Goal: Task Accomplishment & Management: Complete application form

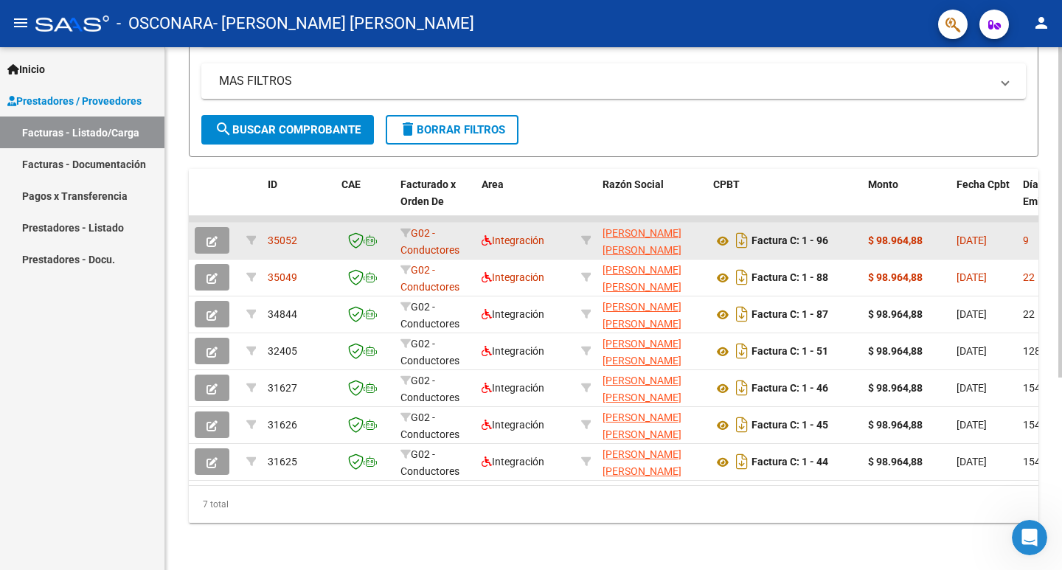
click at [211, 237] on icon "button" at bounding box center [211, 241] width 11 height 11
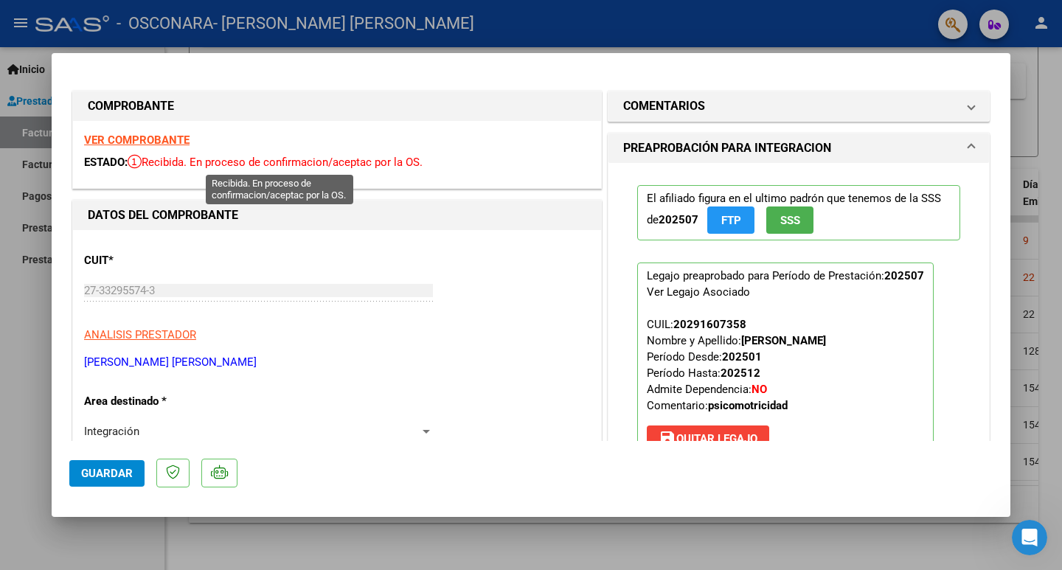
click at [260, 165] on span "Recibida. En proceso de confirmacion/aceptac por la OS." at bounding box center [275, 162] width 295 height 13
click at [969, 259] on div "El afiliado figura en el ultimo padrón que tenemos de la SSS de 202507 FTP SSS …" at bounding box center [798, 328] width 380 height 330
click at [135, 143] on strong "VER COMPROBANTE" at bounding box center [136, 139] width 105 height 13
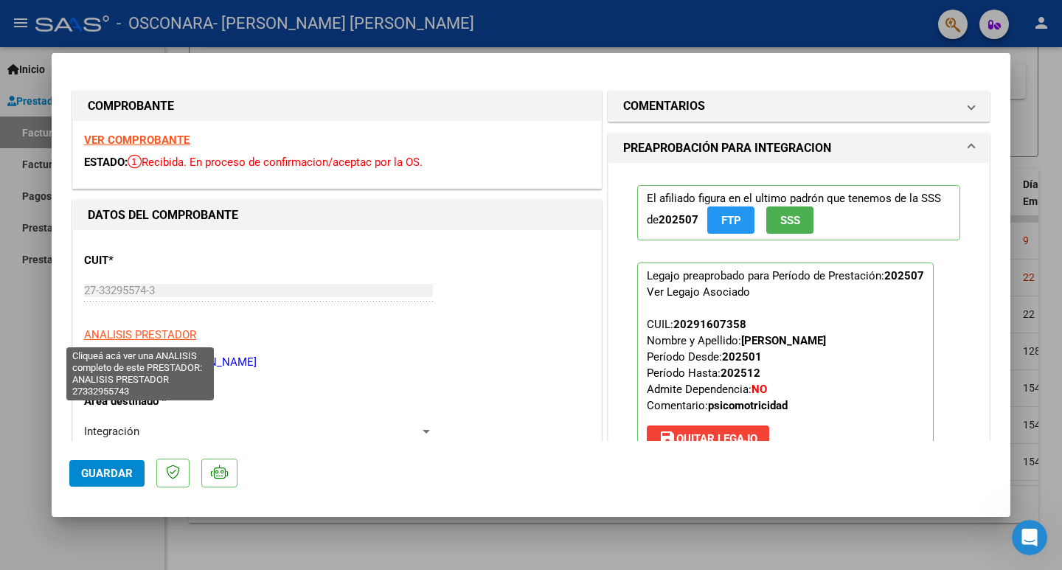
click at [117, 331] on span "ANALISIS PRESTADOR" at bounding box center [140, 334] width 112 height 13
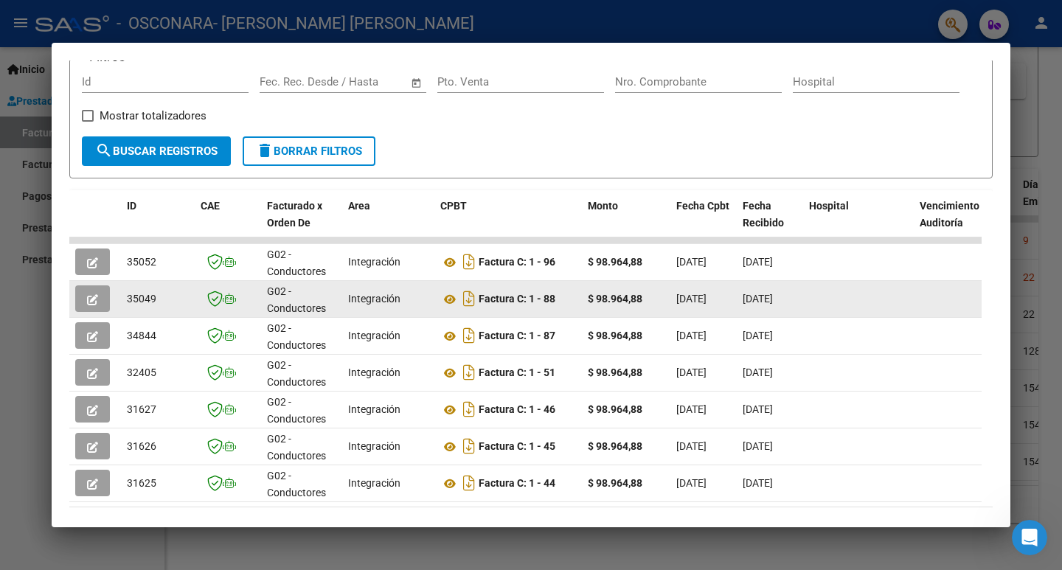
scroll to position [302, 0]
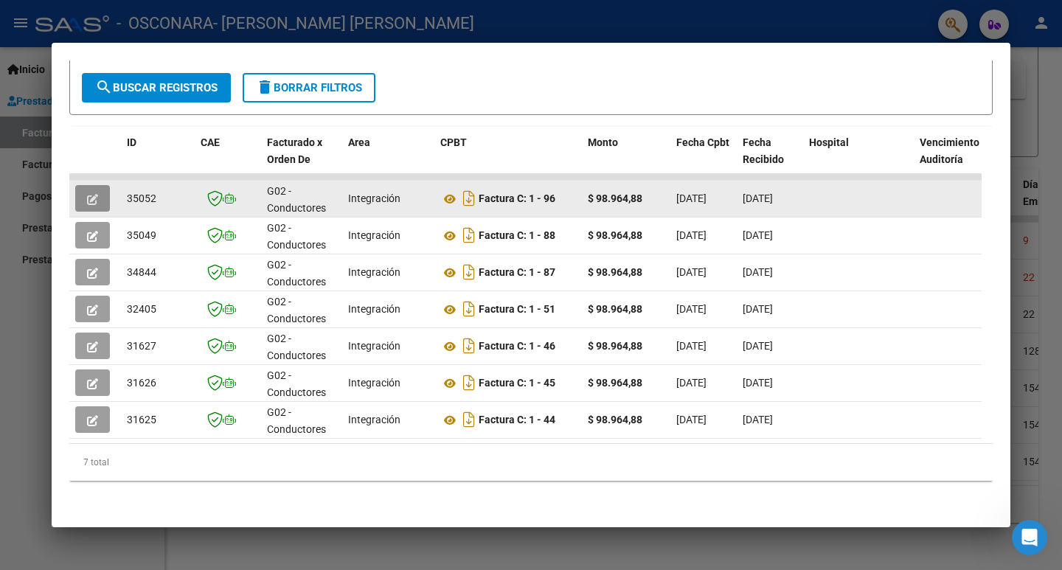
click at [82, 192] on button "button" at bounding box center [92, 198] width 35 height 27
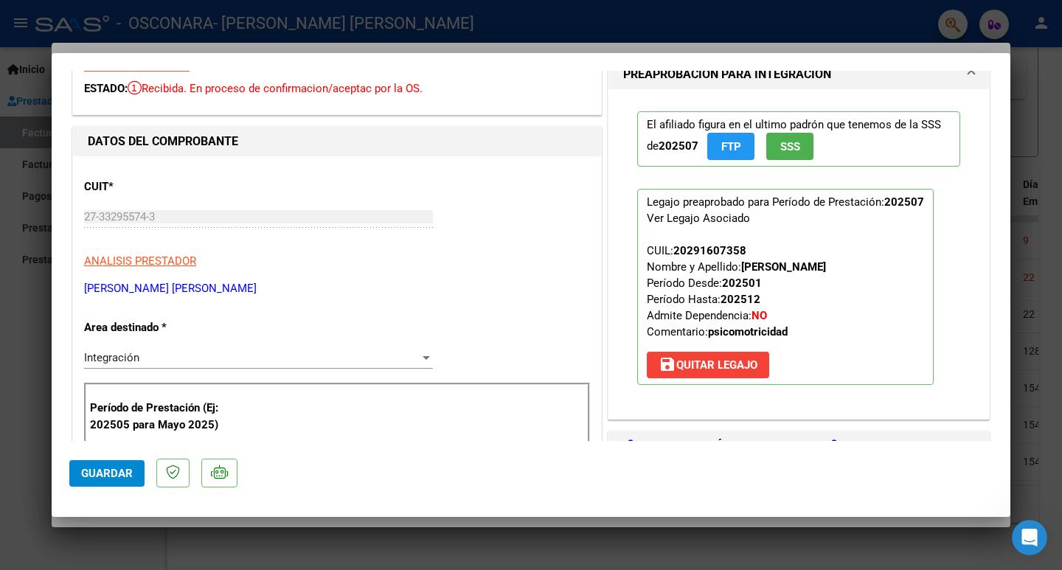
scroll to position [0, 0]
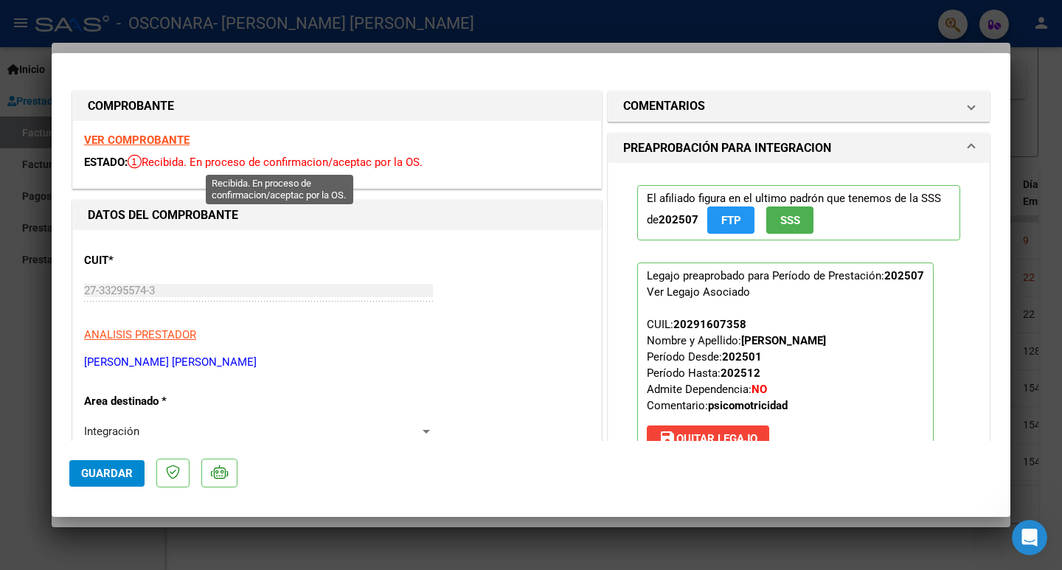
click at [171, 159] on span "Recibida. En proceso de confirmacion/aceptac por la OS." at bounding box center [275, 162] width 295 height 13
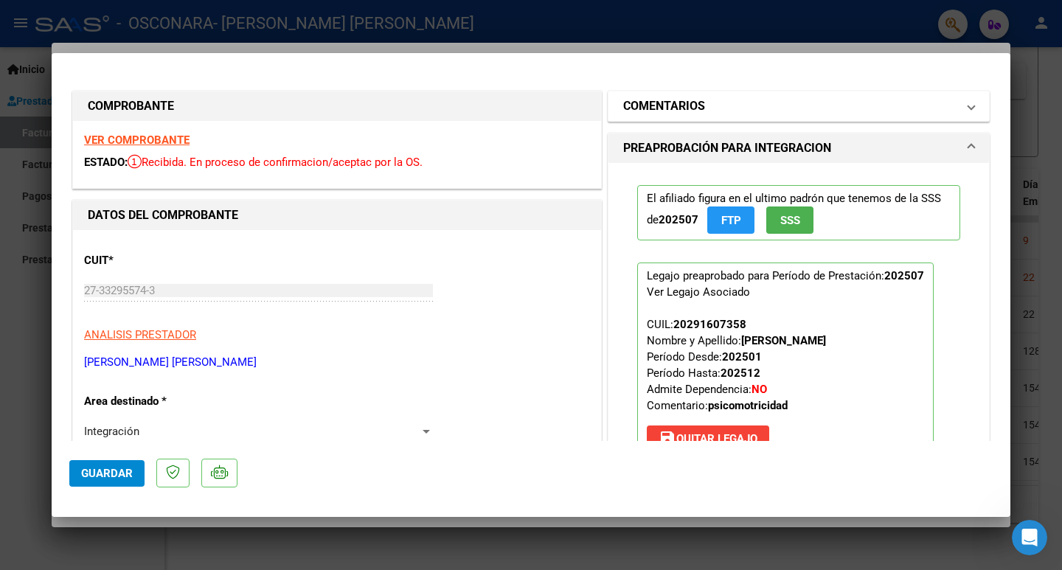
click at [964, 110] on mat-expansion-panel-header "COMENTARIOS" at bounding box center [798, 105] width 380 height 29
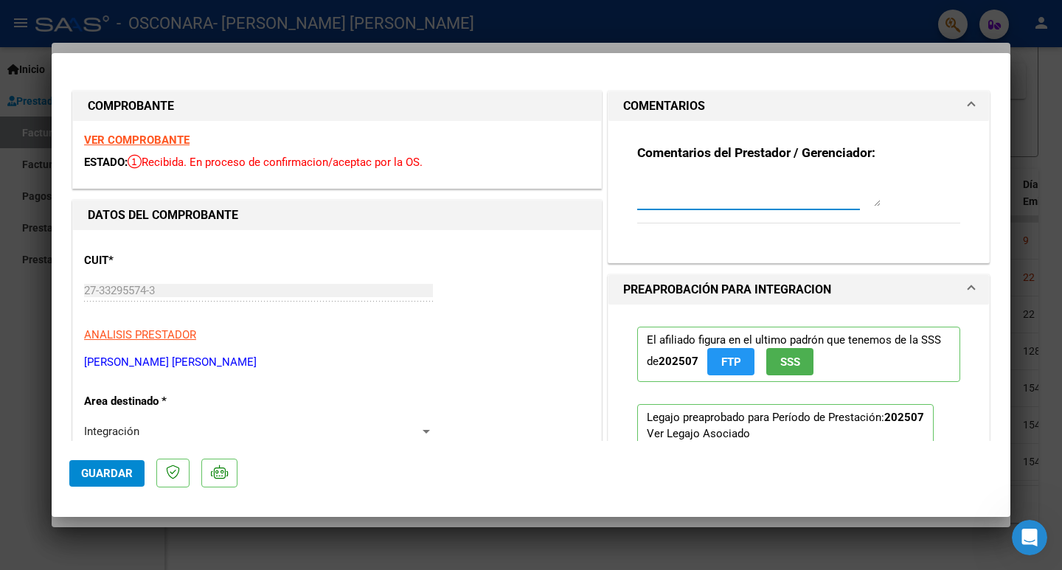
click at [743, 202] on textarea at bounding box center [758, 191] width 243 height 29
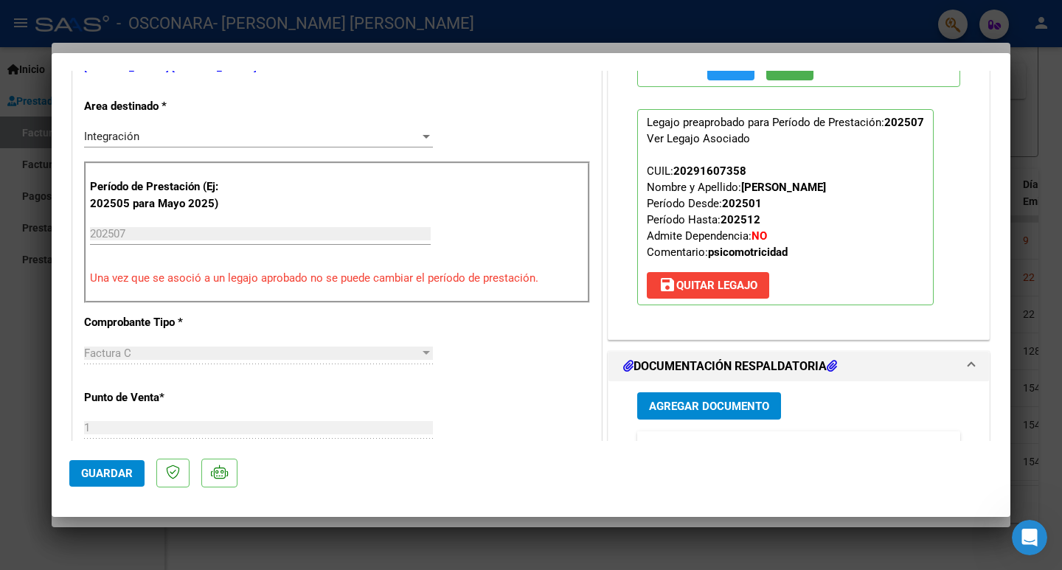
scroll to position [442, 0]
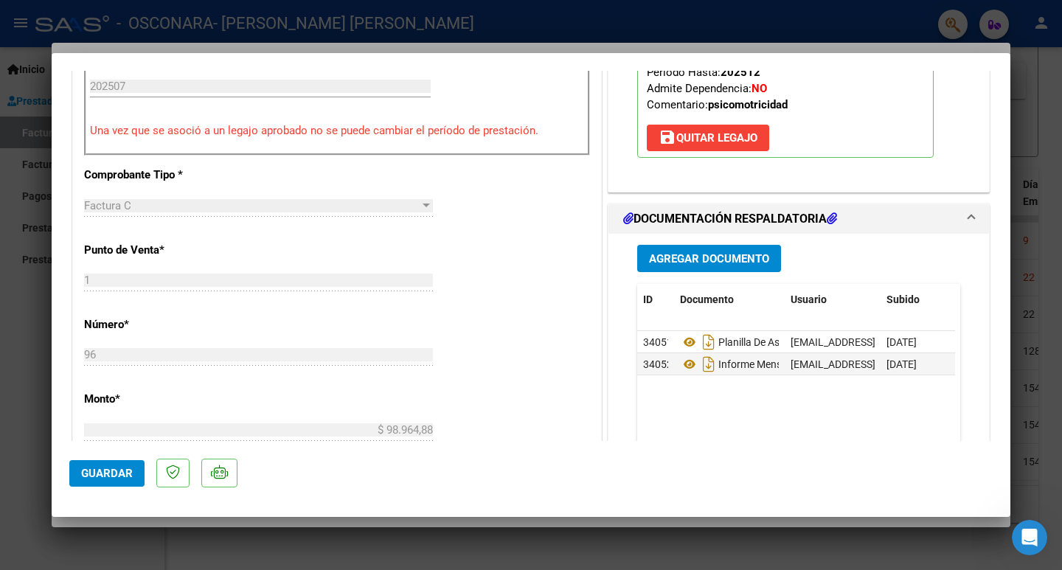
click at [1021, 156] on div at bounding box center [531, 285] width 1062 height 570
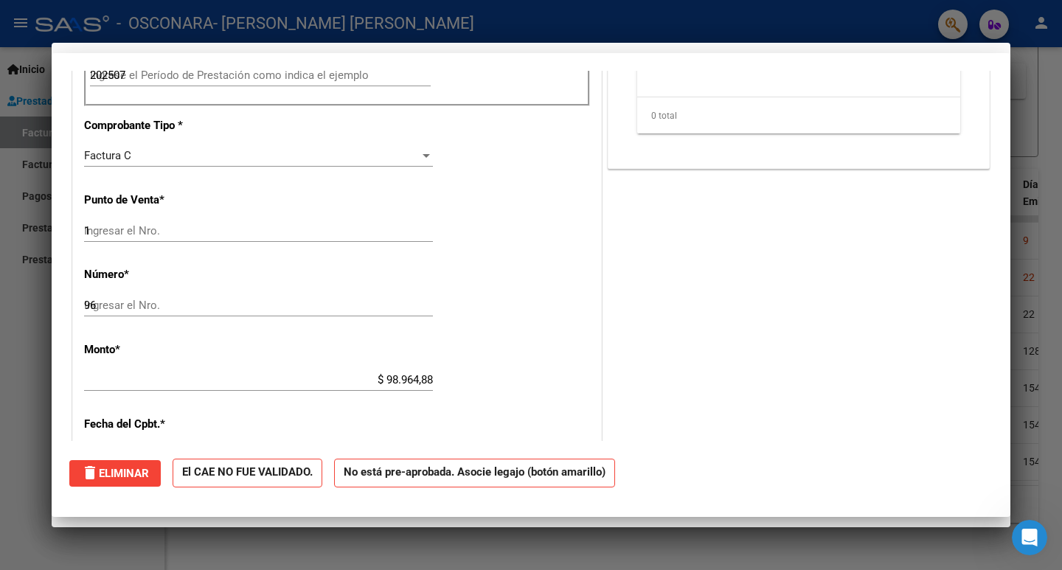
type input "$ 0,00"
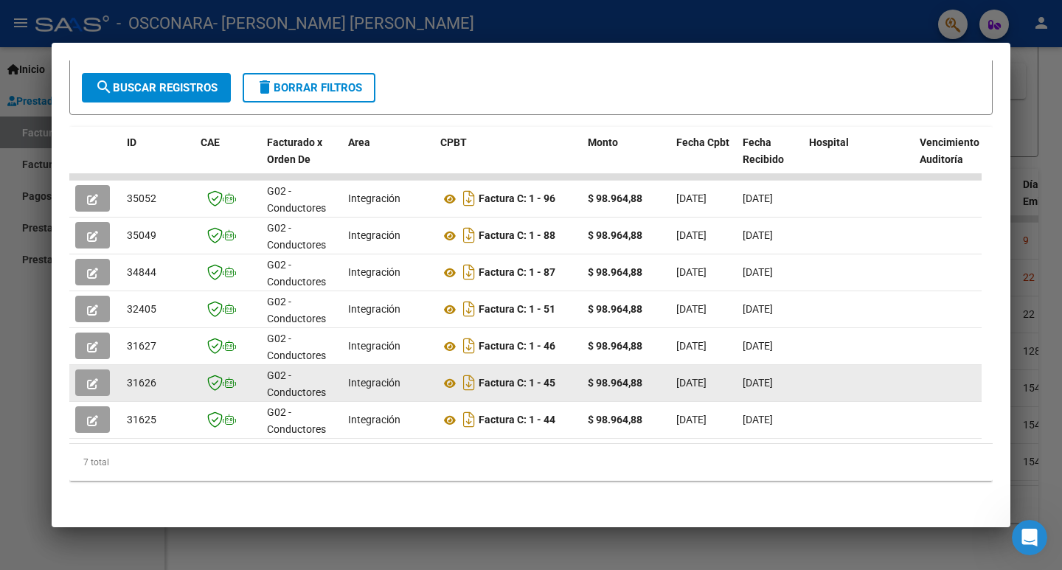
click at [99, 374] on button "button" at bounding box center [92, 382] width 35 height 27
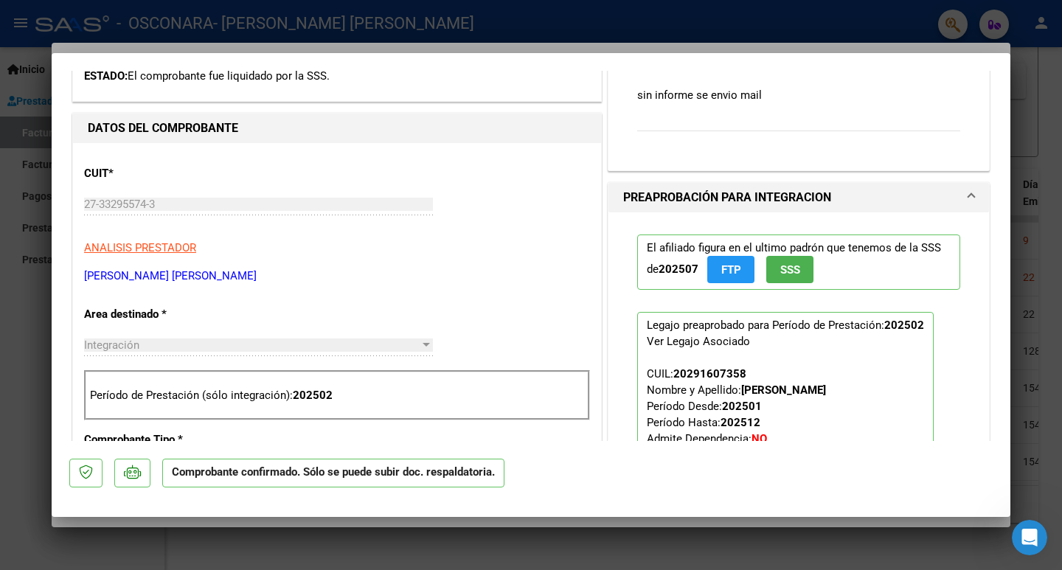
scroll to position [0, 0]
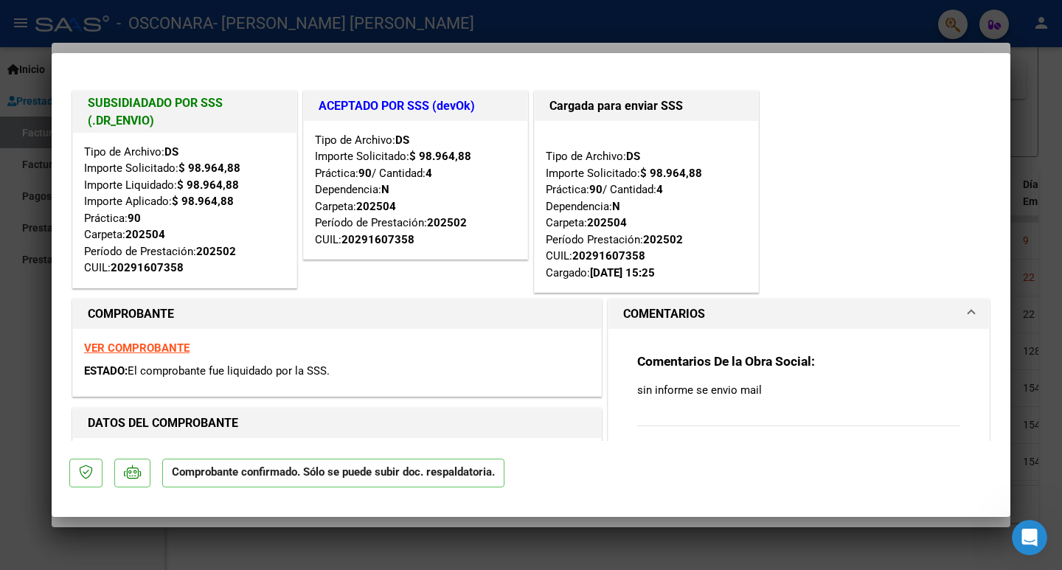
click at [968, 308] on span at bounding box center [971, 314] width 6 height 18
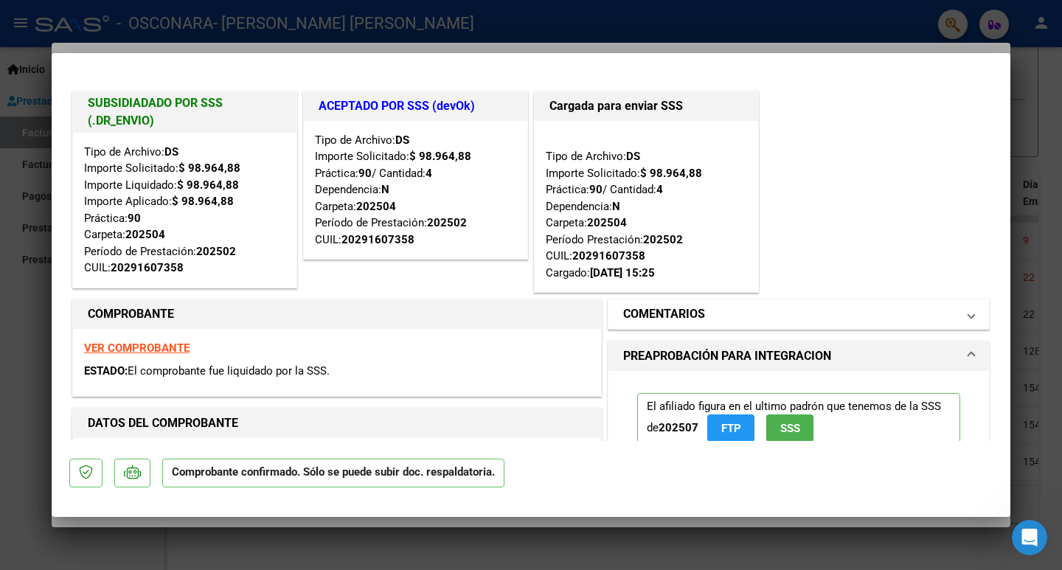
click at [968, 308] on span at bounding box center [971, 314] width 6 height 18
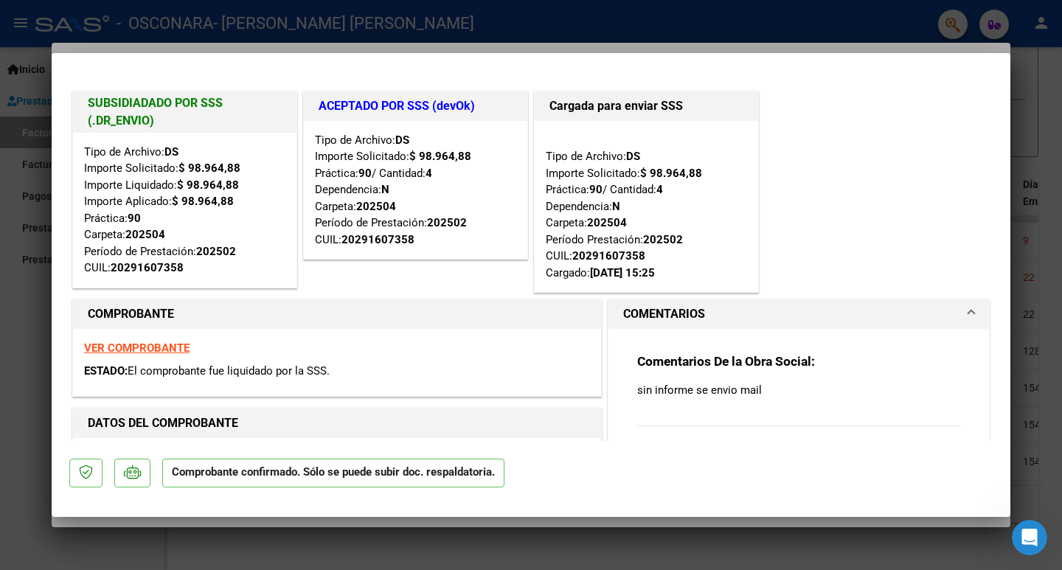
scroll to position [74, 0]
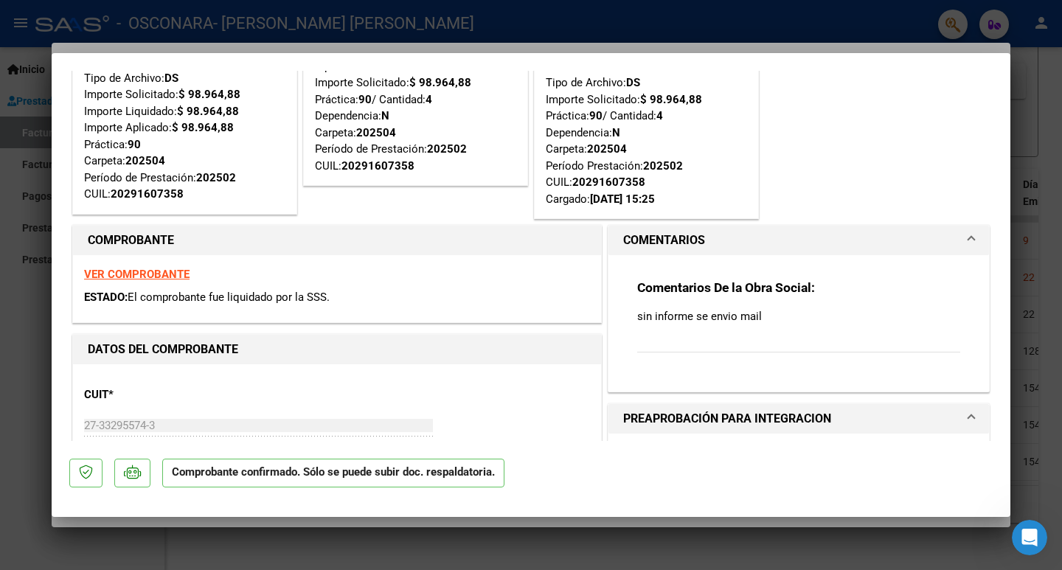
click at [702, 332] on div "Comentarios De la Obra Social: sin informe se envio mail" at bounding box center [798, 324] width 323 height 90
click at [702, 318] on p "sin informe se envio mail" at bounding box center [798, 316] width 323 height 16
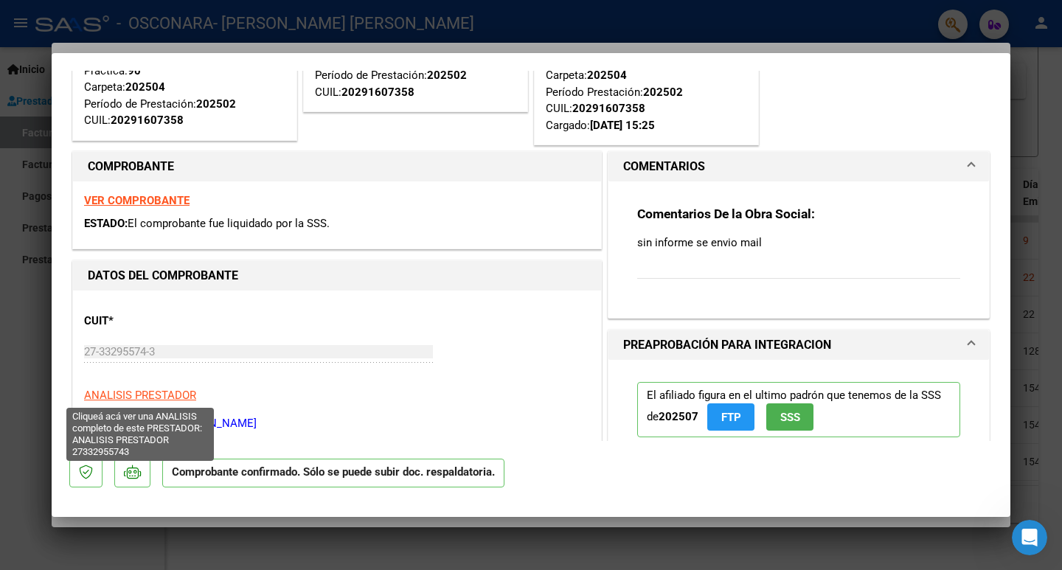
click at [165, 394] on span "ANALISIS PRESTADOR" at bounding box center [140, 395] width 112 height 13
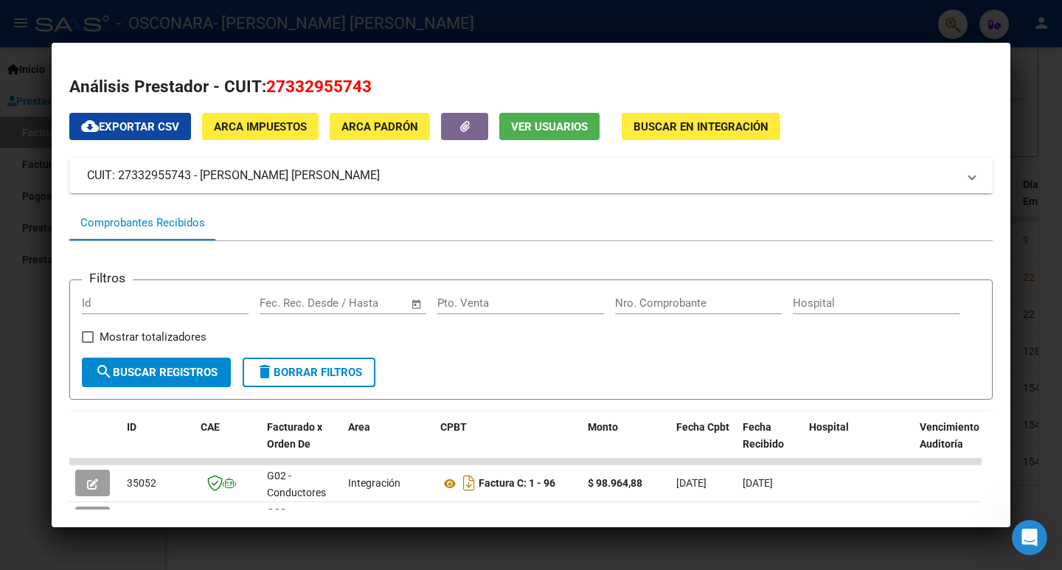
scroll to position [302, 0]
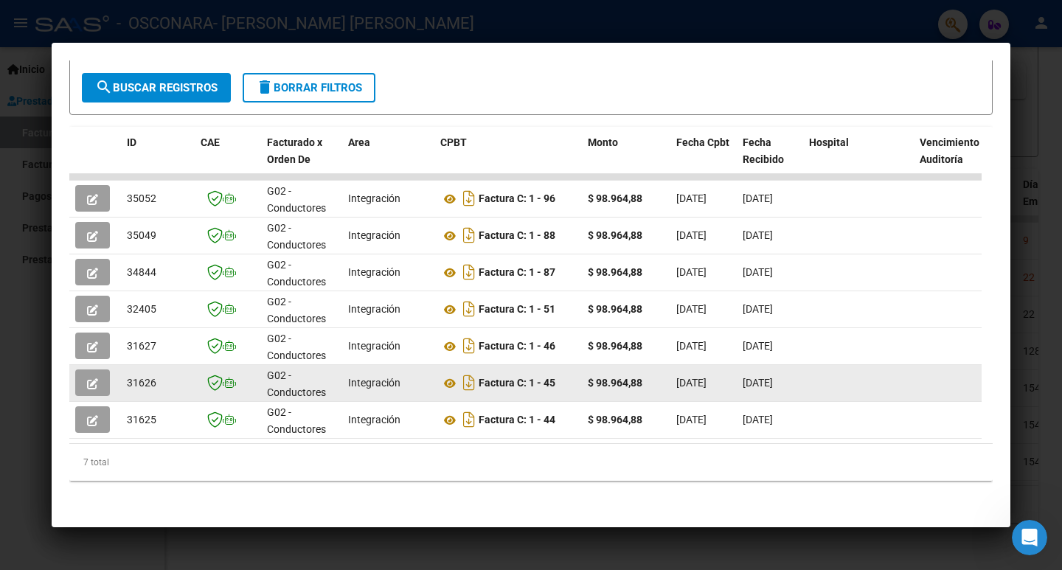
click at [86, 369] on button "button" at bounding box center [92, 382] width 35 height 27
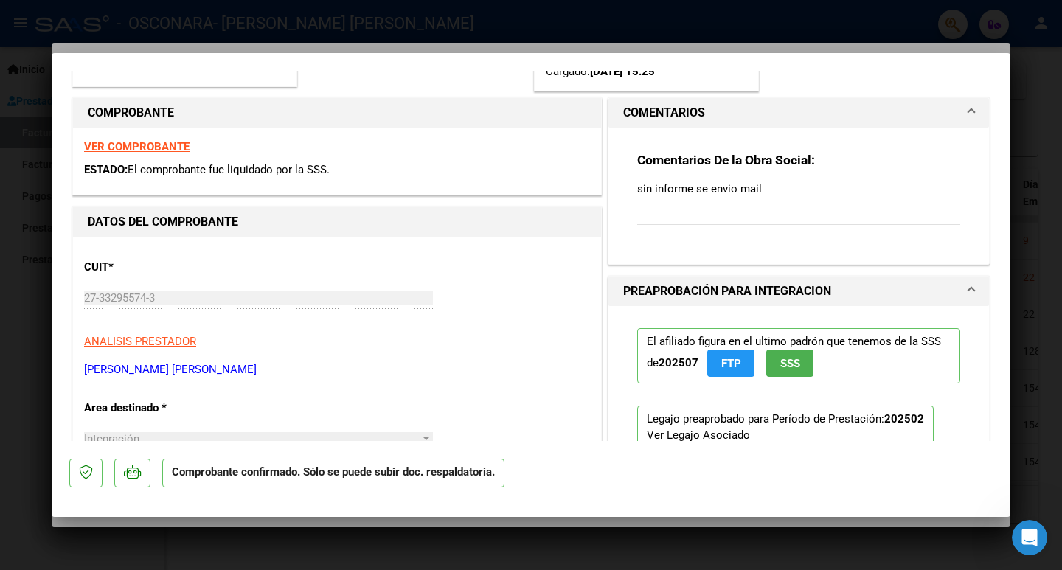
scroll to position [0, 0]
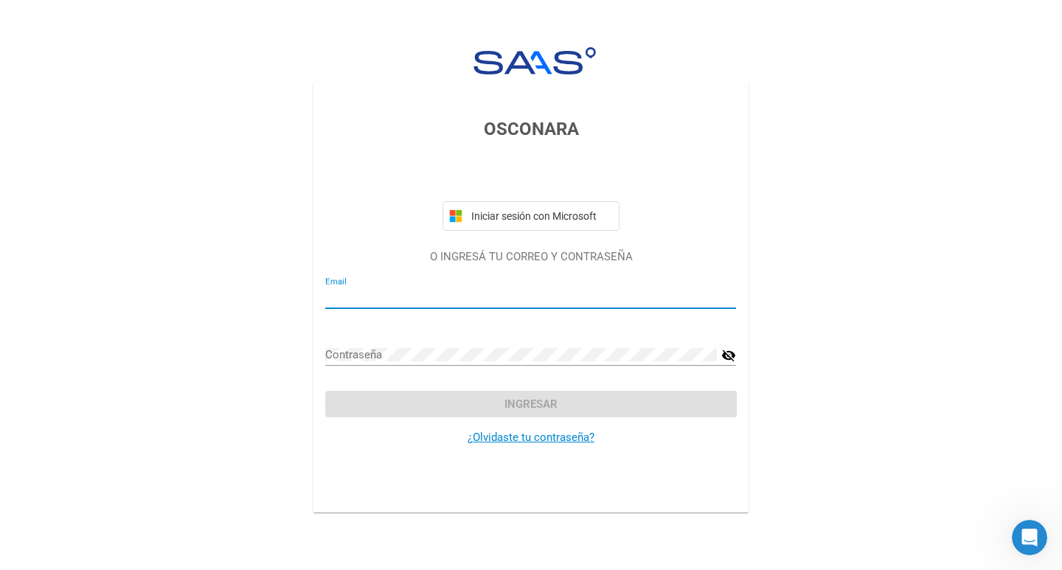
click at [439, 296] on input "Email" at bounding box center [530, 296] width 411 height 13
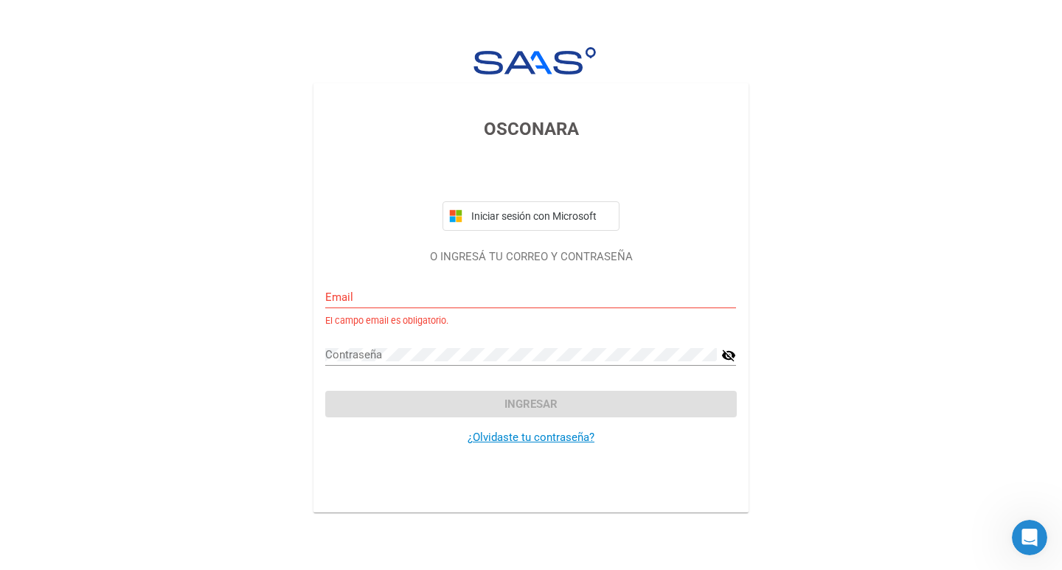
click at [453, 287] on div "Email" at bounding box center [530, 292] width 411 height 32
click at [452, 300] on input "Email" at bounding box center [530, 296] width 411 height 13
click at [404, 304] on div "Email" at bounding box center [530, 292] width 411 height 32
paste input "[EMAIL_ADDRESS][DOMAIN_NAME]"
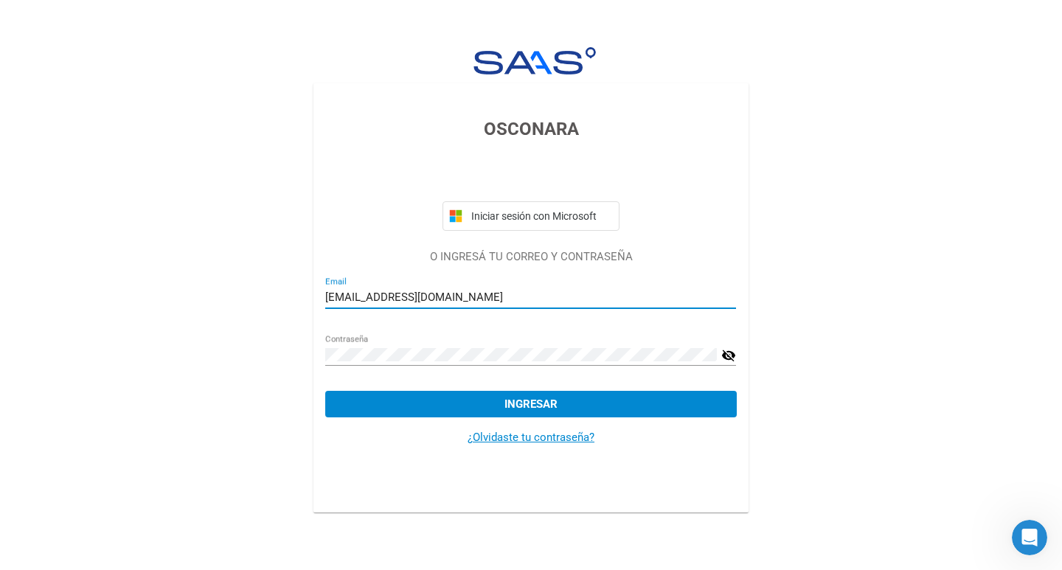
type input "[EMAIL_ADDRESS][DOMAIN_NAME]"
click at [489, 396] on button "Ingresar" at bounding box center [530, 404] width 411 height 27
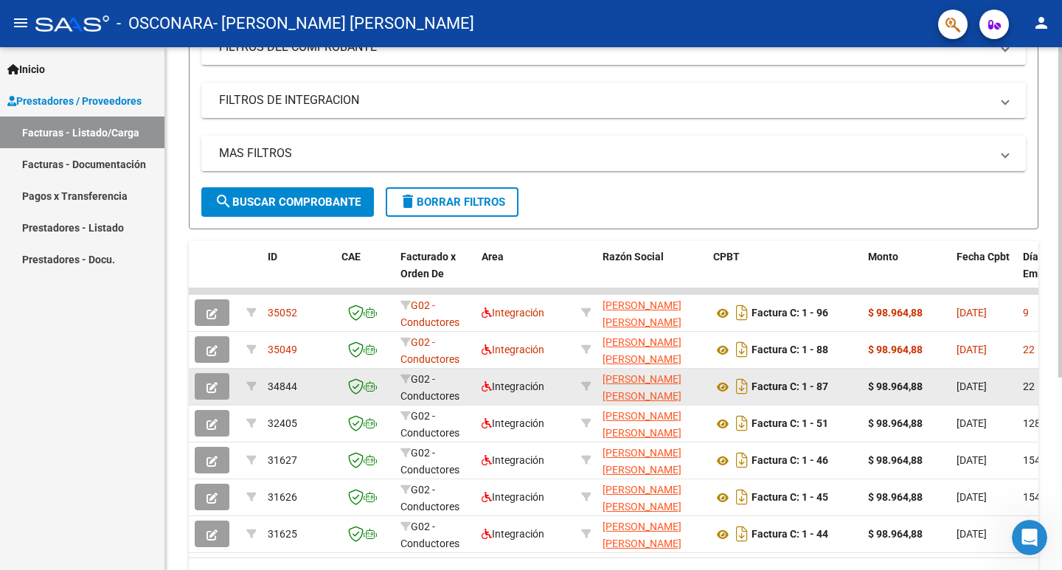
scroll to position [36, 0]
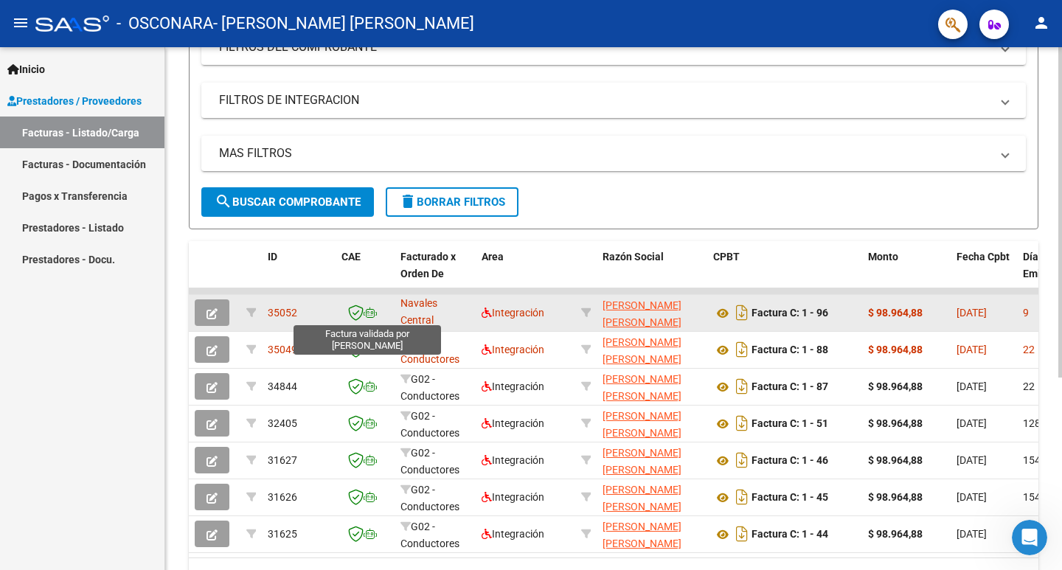
click at [360, 315] on icon at bounding box center [355, 312] width 15 height 16
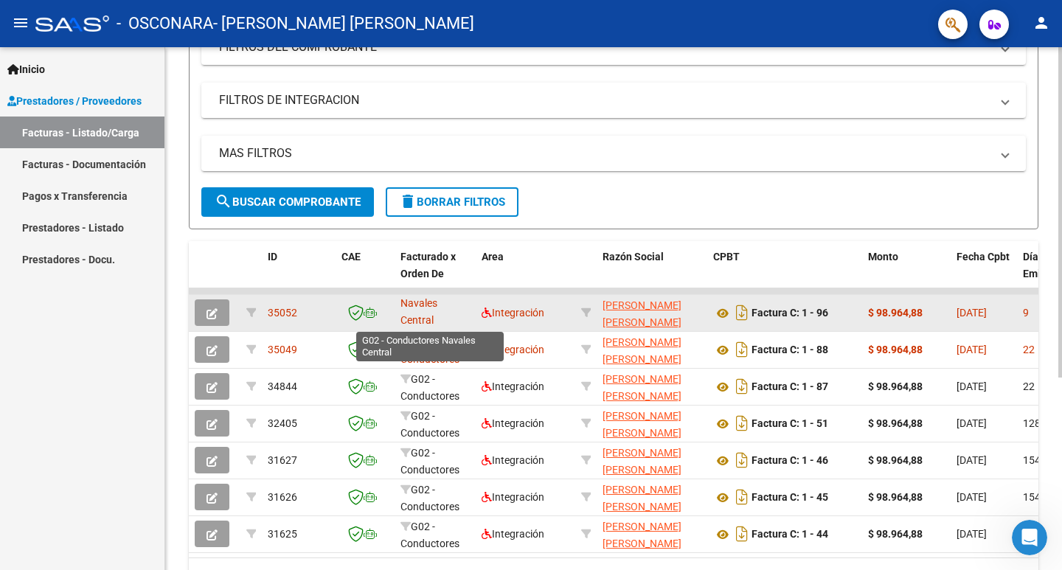
click at [428, 315] on span "G02 - Conductores Navales Central" at bounding box center [429, 294] width 59 height 62
click at [891, 307] on strong "$ 98.964,88" at bounding box center [895, 313] width 55 height 12
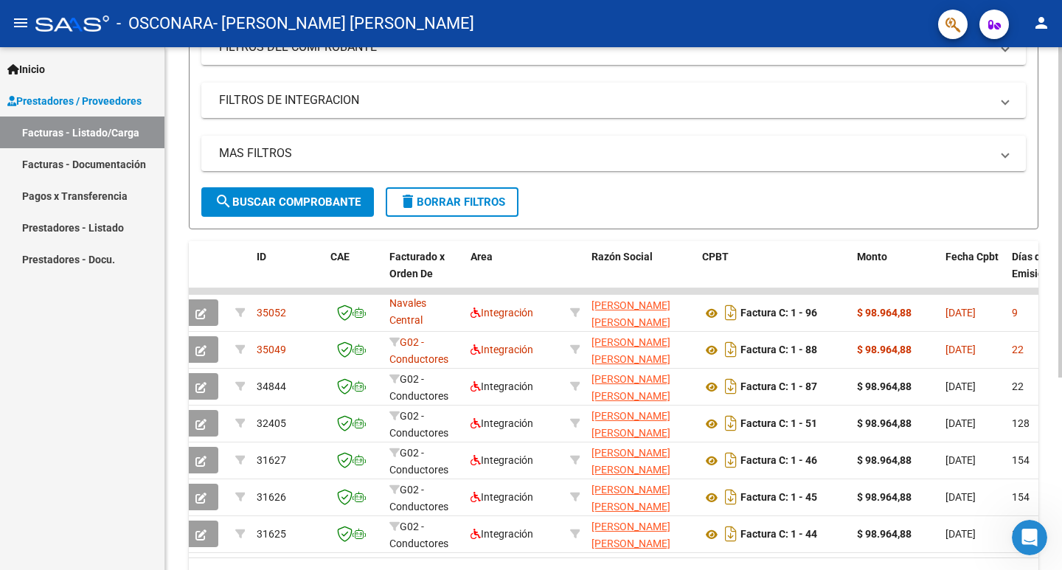
scroll to position [0, 0]
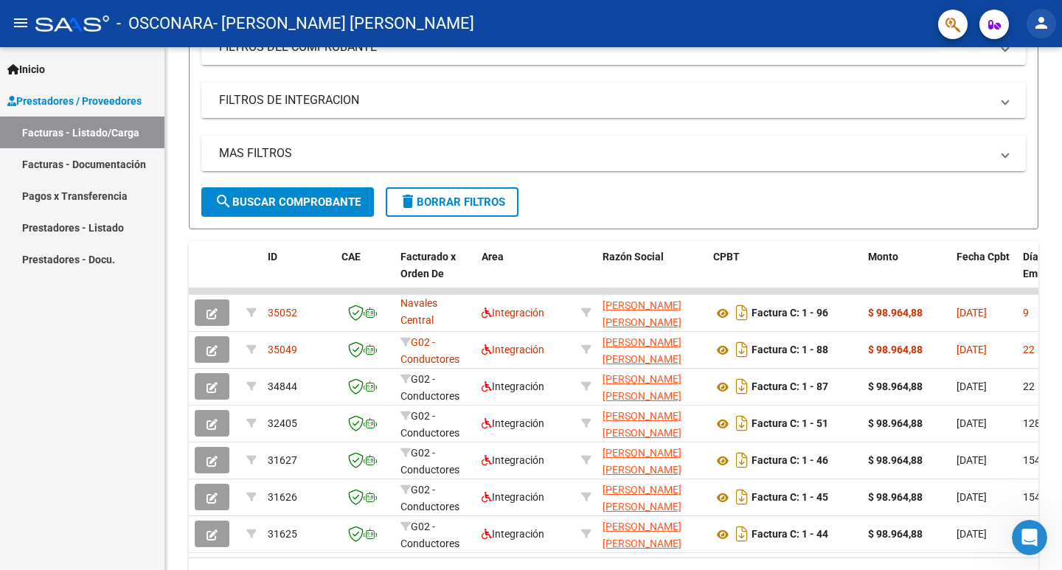
click at [1036, 29] on mat-icon "person" at bounding box center [1041, 23] width 18 height 18
click at [996, 92] on button "exit_to_app Salir" at bounding box center [1011, 97] width 90 height 35
